Goal: Check status: Check status

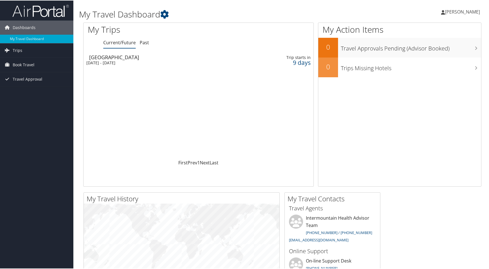
click at [297, 61] on div "9 days" at bounding box center [285, 62] width 51 height 5
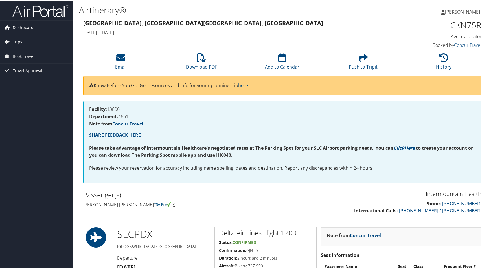
click at [18, 25] on span "Dashboards" at bounding box center [24, 27] width 23 height 14
click at [16, 50] on span "Trips" at bounding box center [18, 50] width 10 height 14
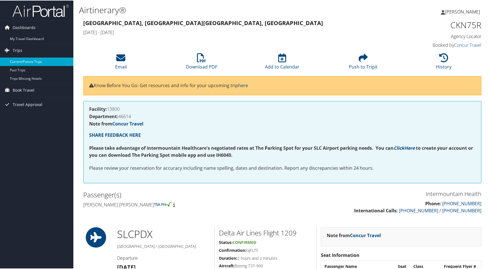
click at [19, 60] on link "Current/Future Trips" at bounding box center [36, 61] width 73 height 8
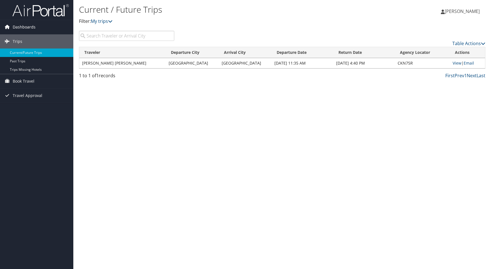
click at [16, 27] on span "Dashboards" at bounding box center [24, 27] width 23 height 14
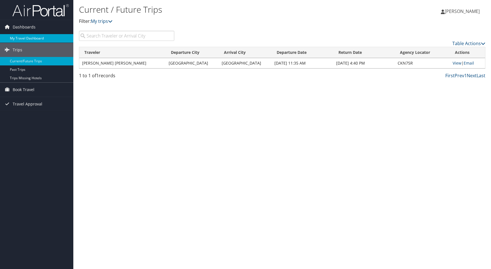
click at [19, 37] on link "My Travel Dashboard" at bounding box center [36, 38] width 73 height 8
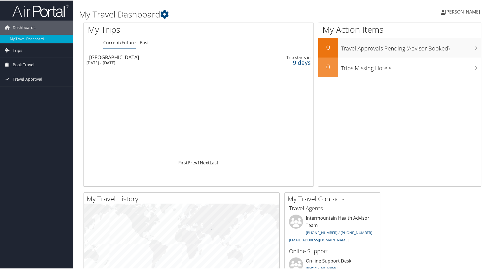
click at [167, 55] on div "[GEOGRAPHIC_DATA]" at bounding box center [161, 56] width 144 height 5
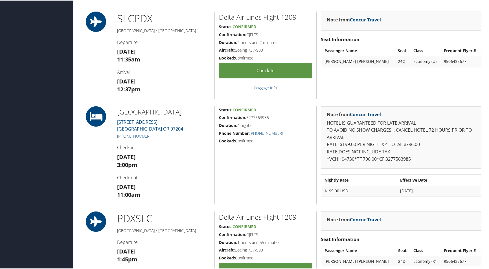
scroll to position [226, 0]
